Goal: Task Accomplishment & Management: Use online tool/utility

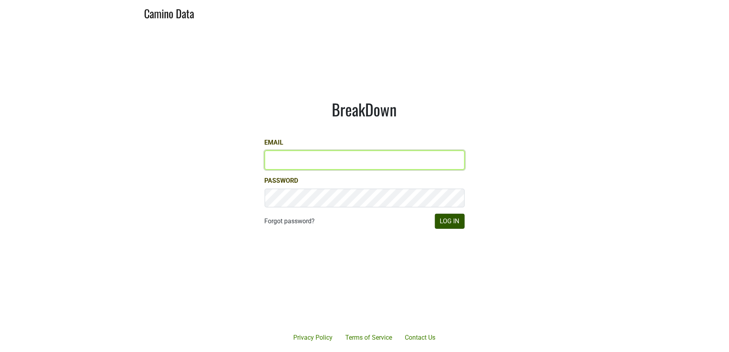
type input "jill@matthiasson.com"
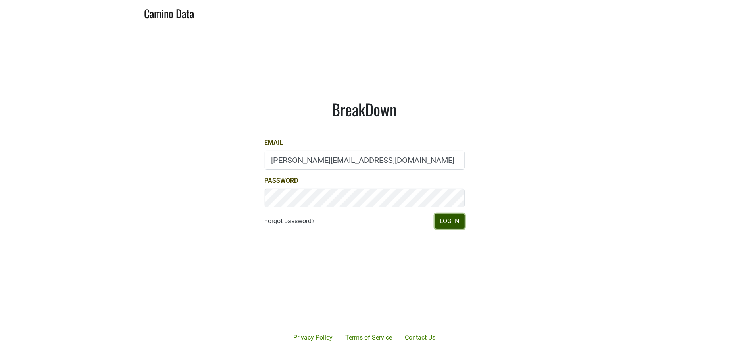
click at [460, 222] on button "Log In" at bounding box center [450, 221] width 30 height 15
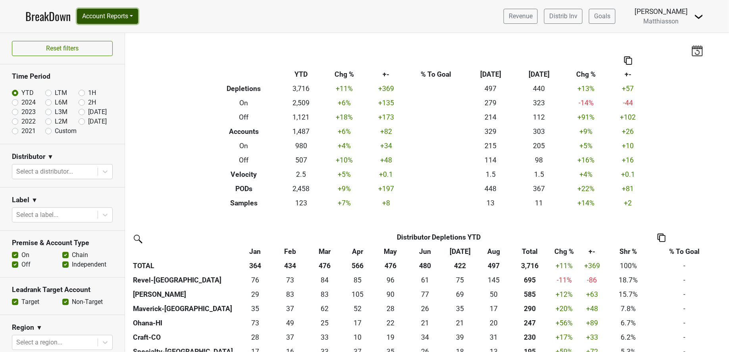
click at [106, 20] on button "Account Reports" at bounding box center [107, 16] width 61 height 15
click at [105, 31] on link "SuperRanker" at bounding box center [112, 34] width 70 height 13
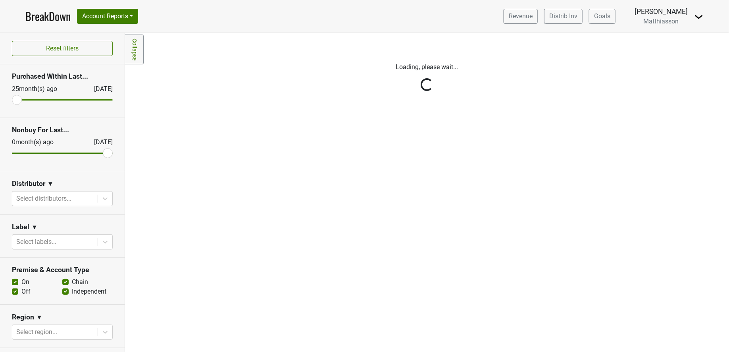
click at [51, 199] on div "Reset filters Purchased Within Last... [DATE] [DATE] Nonbuy For Last... [DATE] …" at bounding box center [62, 192] width 125 height 319
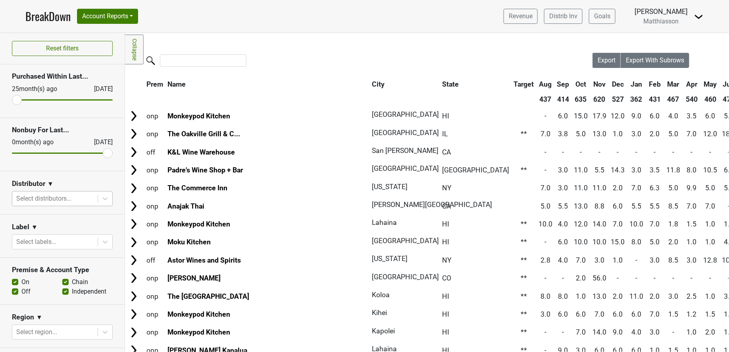
click at [50, 198] on div at bounding box center [54, 198] width 77 height 11
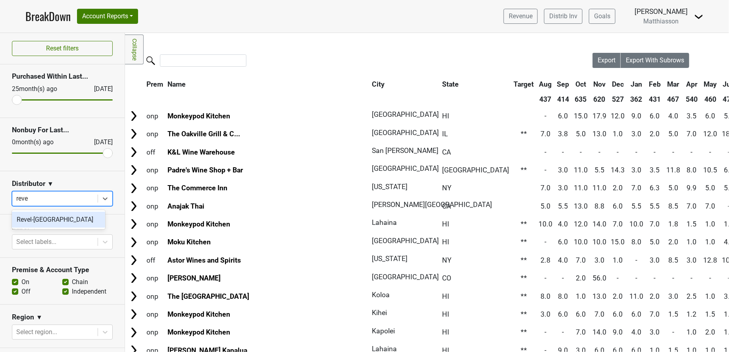
type input "revel"
click at [54, 218] on div "Revel-[GEOGRAPHIC_DATA]" at bounding box center [58, 220] width 93 height 16
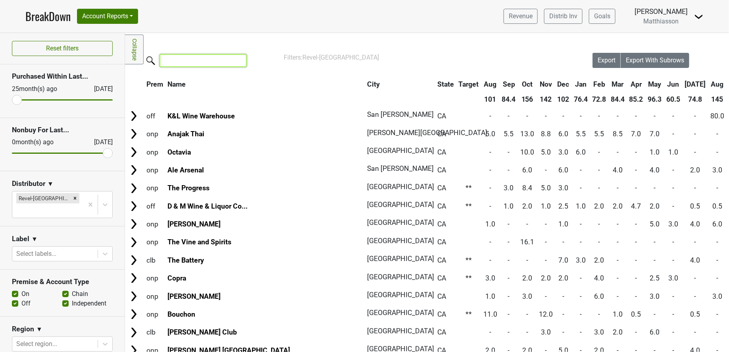
click at [218, 60] on input "search" at bounding box center [203, 60] width 87 height 12
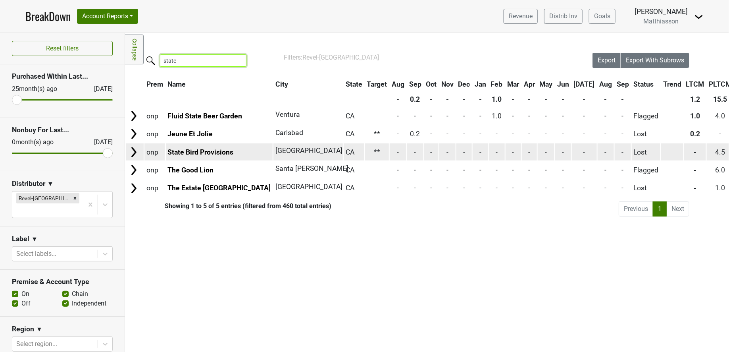
type input "state"
click at [208, 143] on td "State Bird Provisions" at bounding box center [219, 151] width 107 height 17
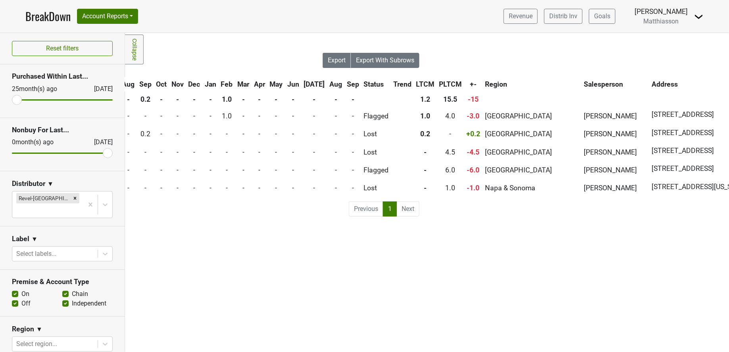
scroll to position [0, 383]
